Goal: Navigation & Orientation: Find specific page/section

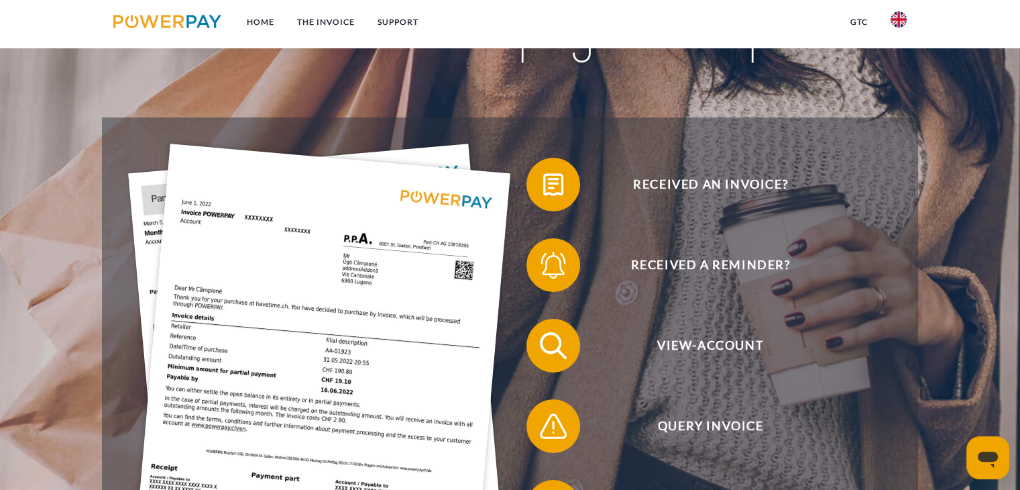
scroll to position [82, 0]
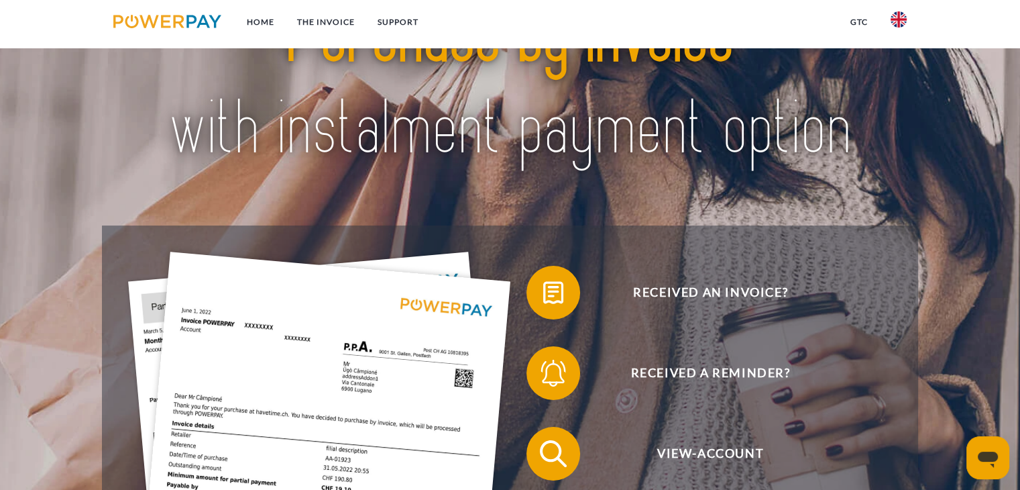
click at [897, 9] on ul at bounding box center [898, 23] width 39 height 47
click at [897, 12] on img at bounding box center [899, 19] width 16 height 16
click at [899, 89] on img at bounding box center [899, 97] width 16 height 16
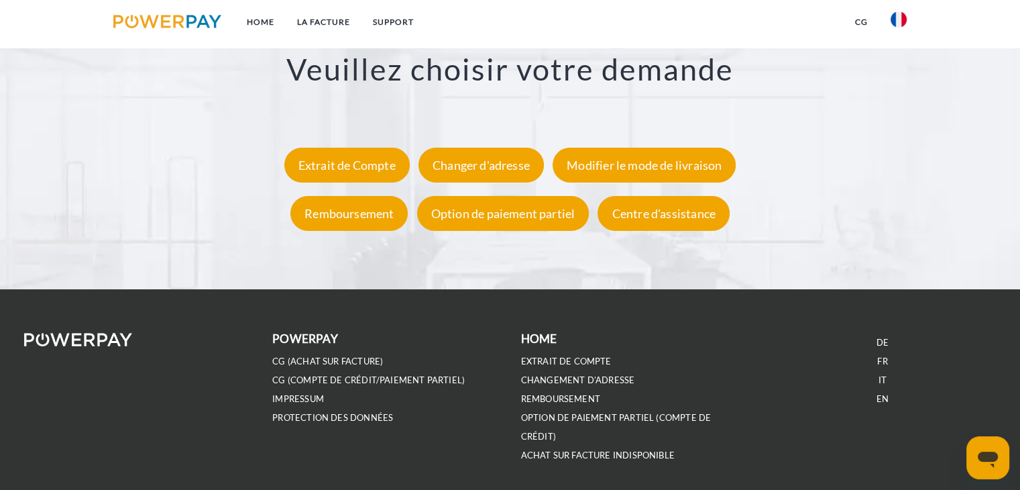
scroll to position [2539, 0]
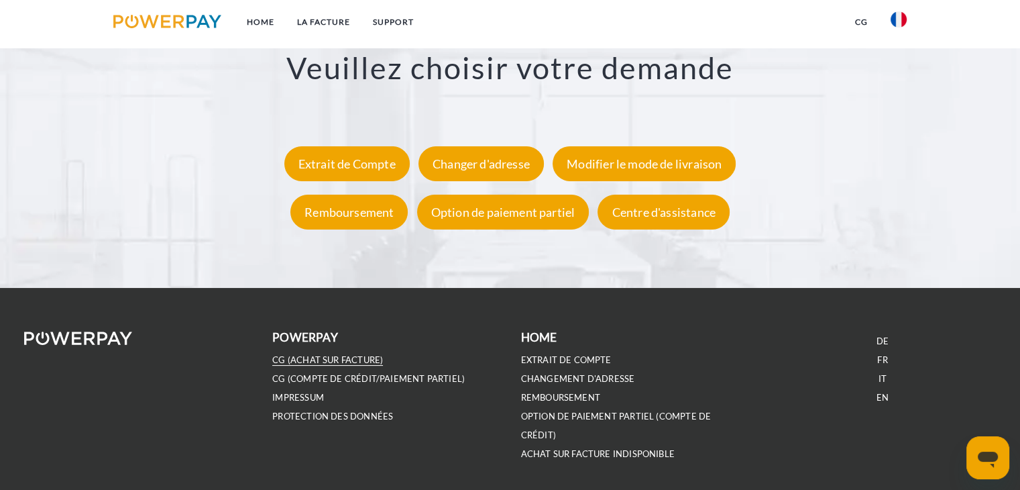
click at [288, 361] on link "CG (achat sur facture)" at bounding box center [327, 359] width 111 height 11
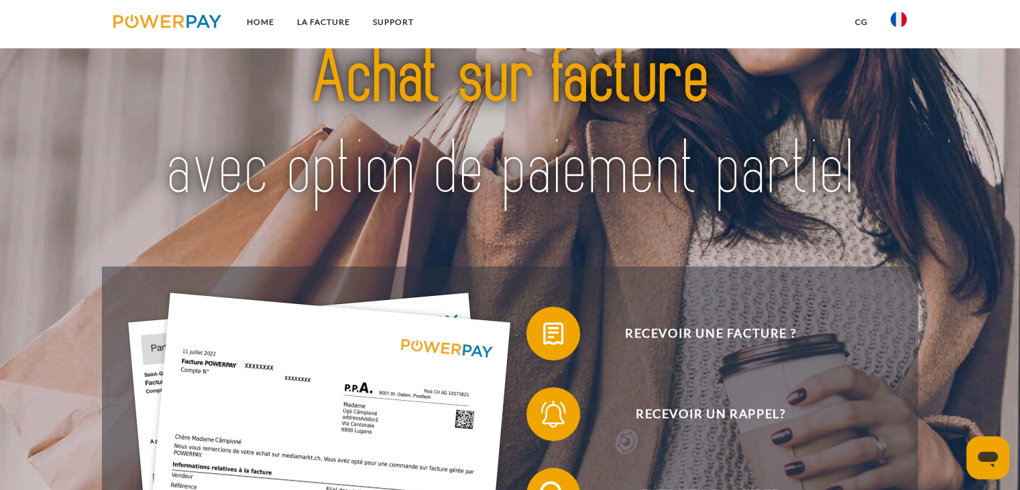
scroll to position [0, 0]
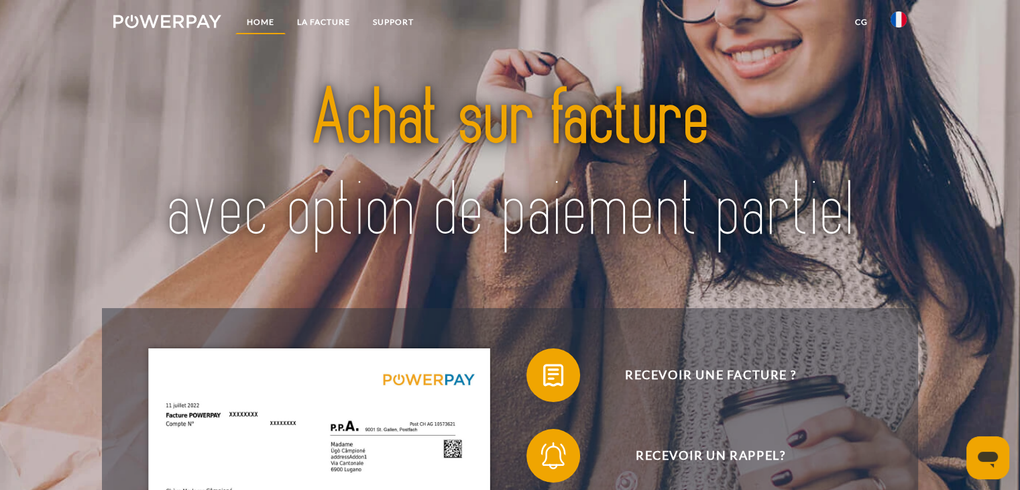
click at [268, 19] on link "Home" at bounding box center [260, 22] width 50 height 24
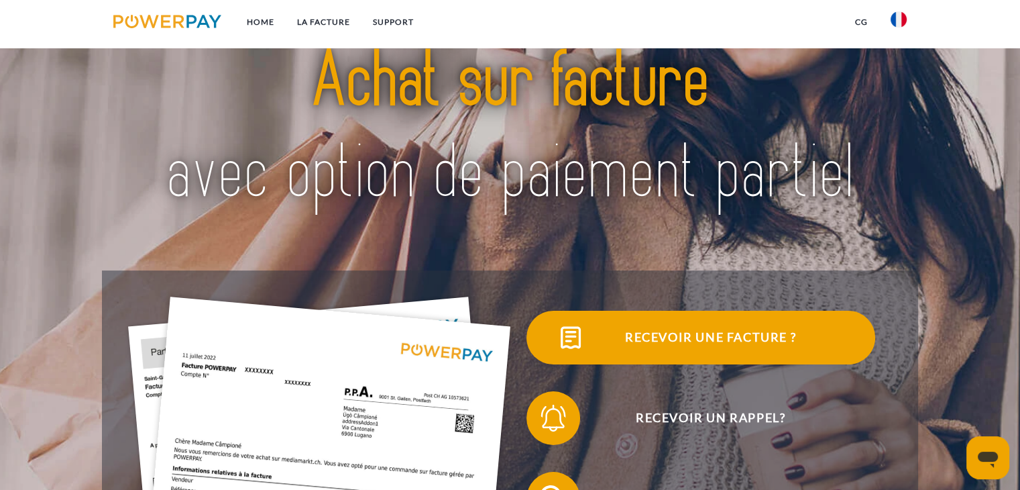
scroll to position [34, 0]
